Goal: Task Accomplishment & Management: Complete application form

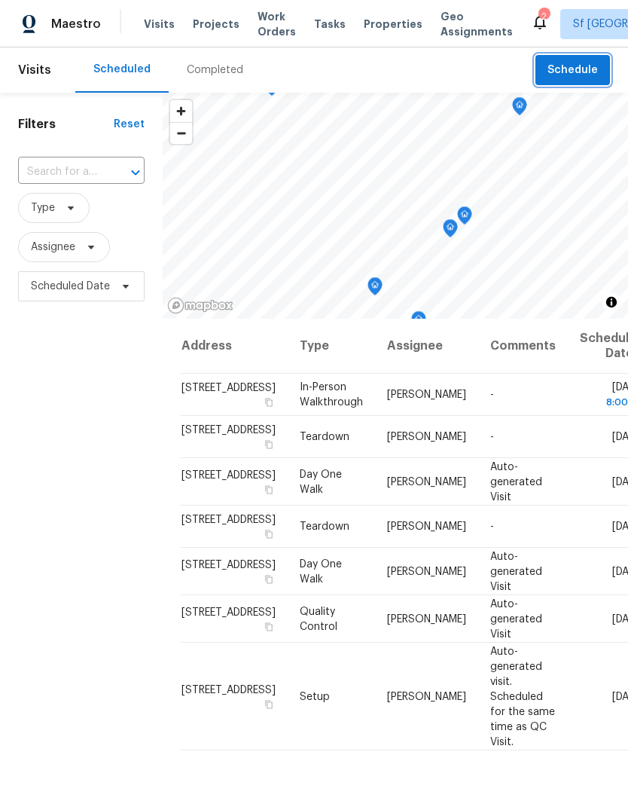
click at [569, 61] on span "Schedule" at bounding box center [573, 70] width 50 height 19
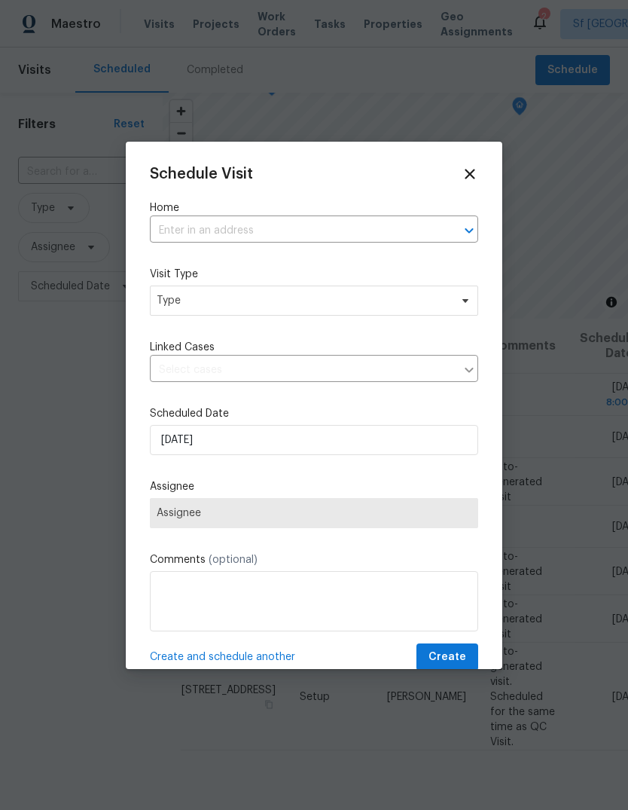
click at [322, 232] on input "text" at bounding box center [293, 230] width 286 height 23
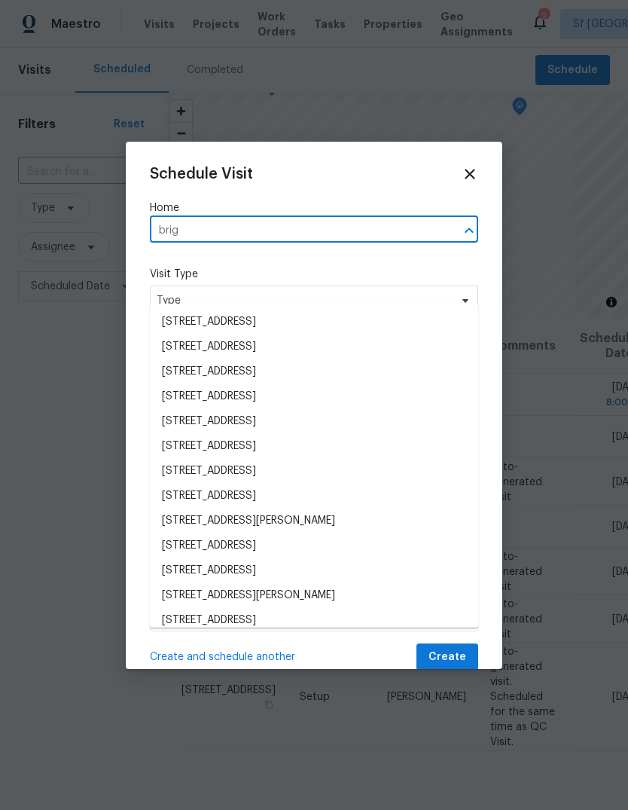
type input "brigg"
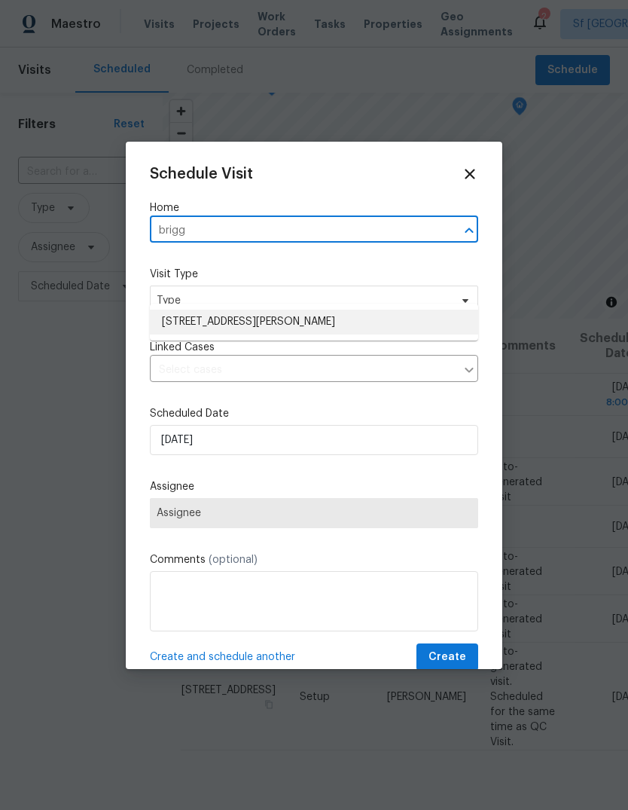
click at [174, 310] on li "15021 Briggs Ct, Los Gatos, CA 95032" at bounding box center [314, 322] width 328 height 25
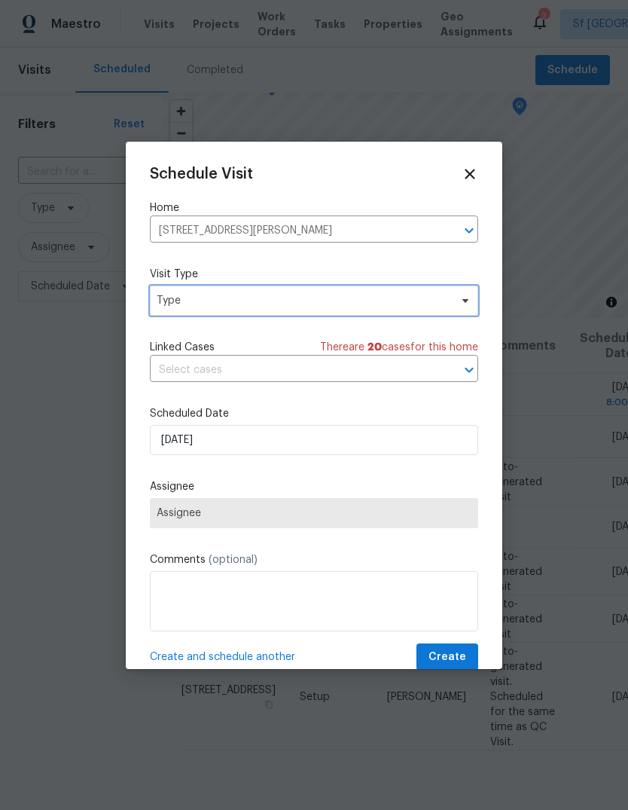
click at [160, 301] on span "Type" at bounding box center [303, 300] width 293 height 15
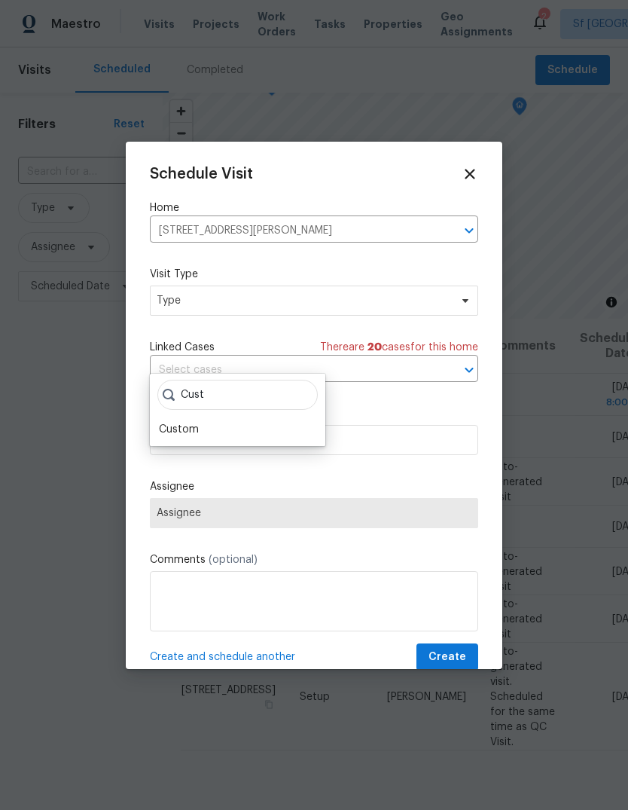
type input "Cust"
click at [163, 422] on div "Custom" at bounding box center [179, 429] width 40 height 15
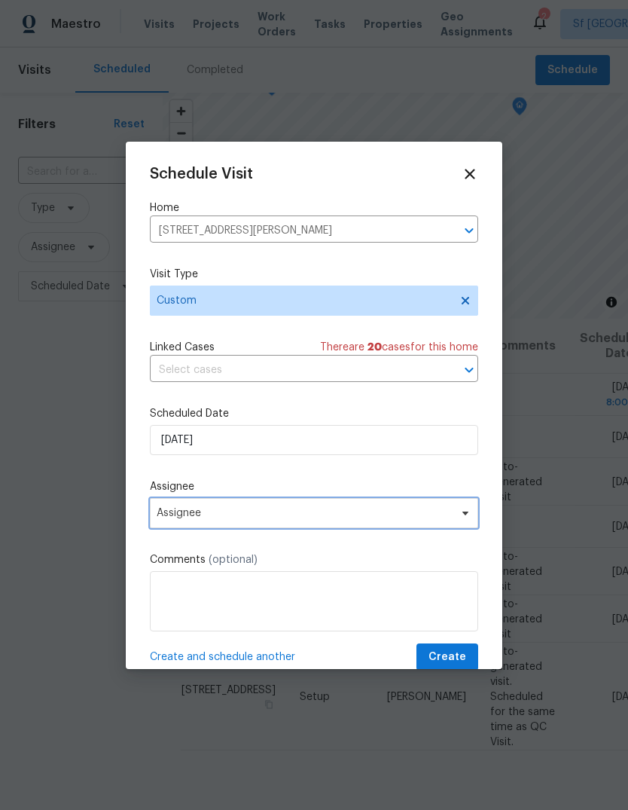
click at [158, 517] on span "Assignee" at bounding box center [304, 513] width 295 height 12
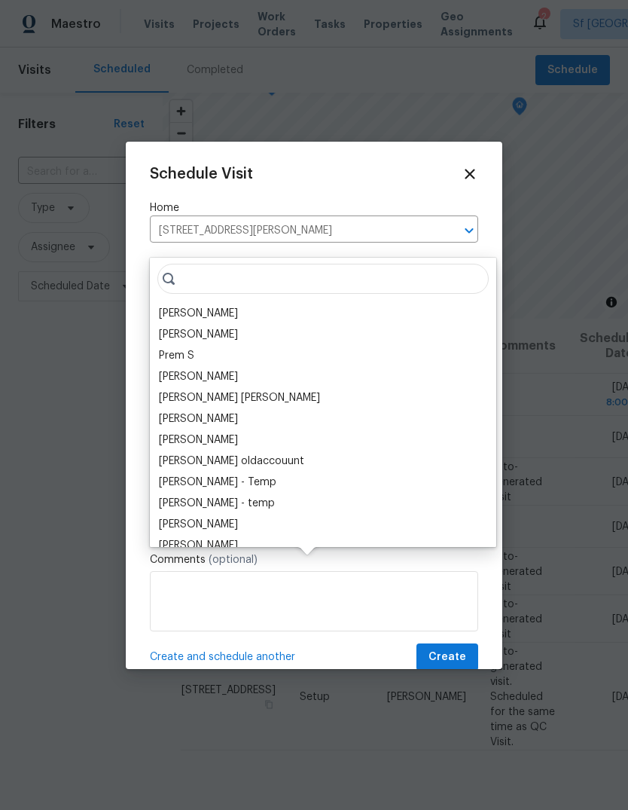
click at [167, 306] on div "[PERSON_NAME]" at bounding box center [198, 313] width 79 height 15
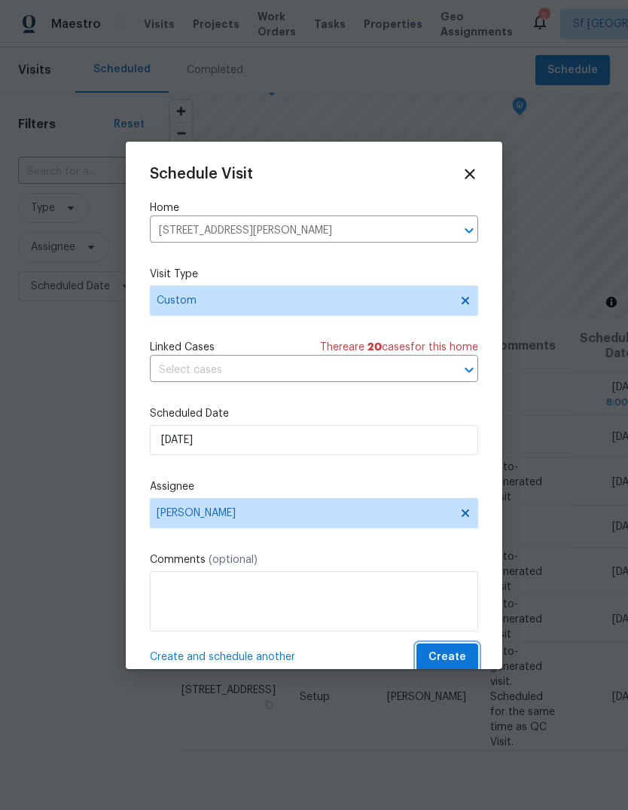
click at [454, 658] on span "Create" at bounding box center [448, 657] width 38 height 19
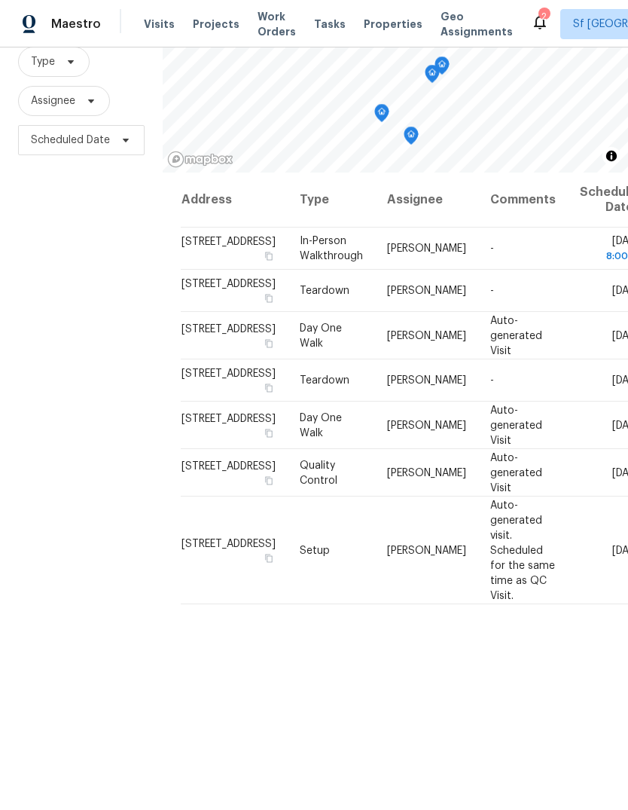
scroll to position [145, 0]
click at [72, 379] on div "Filters Reset ​ Type Assignee Scheduled Date" at bounding box center [81, 384] width 163 height 874
